Goal: Task Accomplishment & Management: Use online tool/utility

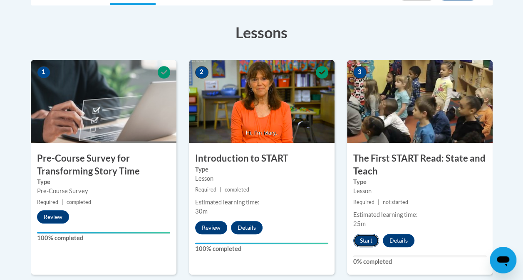
click at [369, 241] on button "Start" at bounding box center [366, 240] width 26 height 13
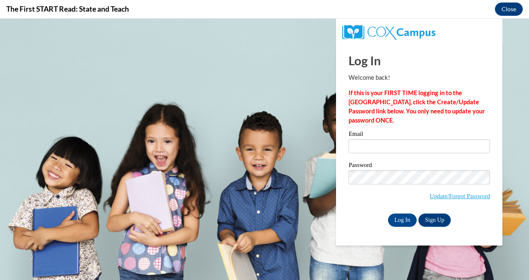
click at [353, 158] on div "Email" at bounding box center [419, 145] width 141 height 29
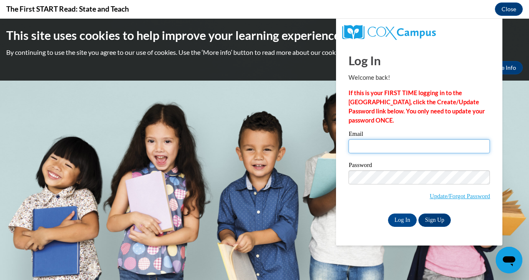
click at [364, 146] on input "Email" at bounding box center [419, 146] width 141 height 14
type input "jadepeck13@gmail.com"
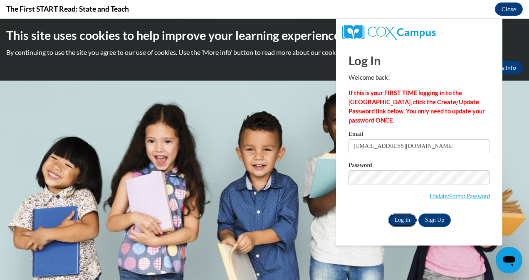
click at [410, 222] on input "Log In" at bounding box center [402, 220] width 29 height 13
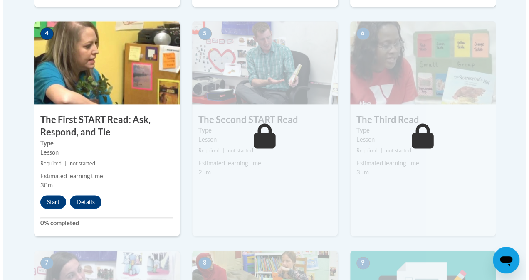
scroll to position [488, 0]
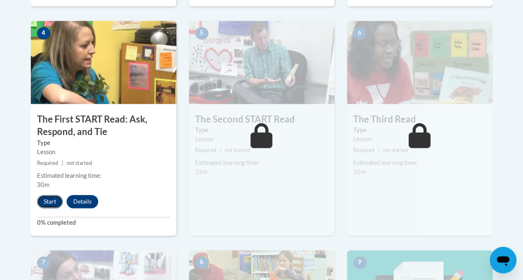
click at [42, 203] on button "Start" at bounding box center [50, 201] width 26 height 13
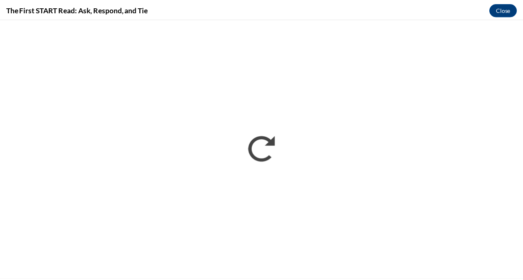
scroll to position [0, 0]
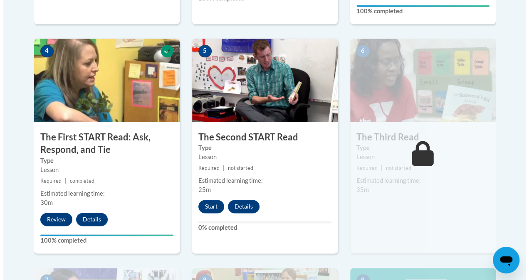
scroll to position [473, 0]
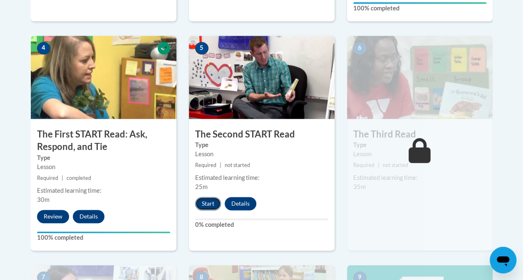
click at [206, 206] on button "Start" at bounding box center [208, 203] width 26 height 13
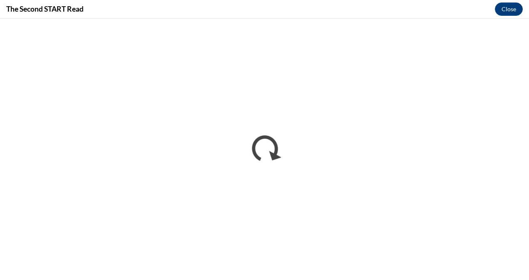
scroll to position [0, 0]
